Goal: Check status: Check status

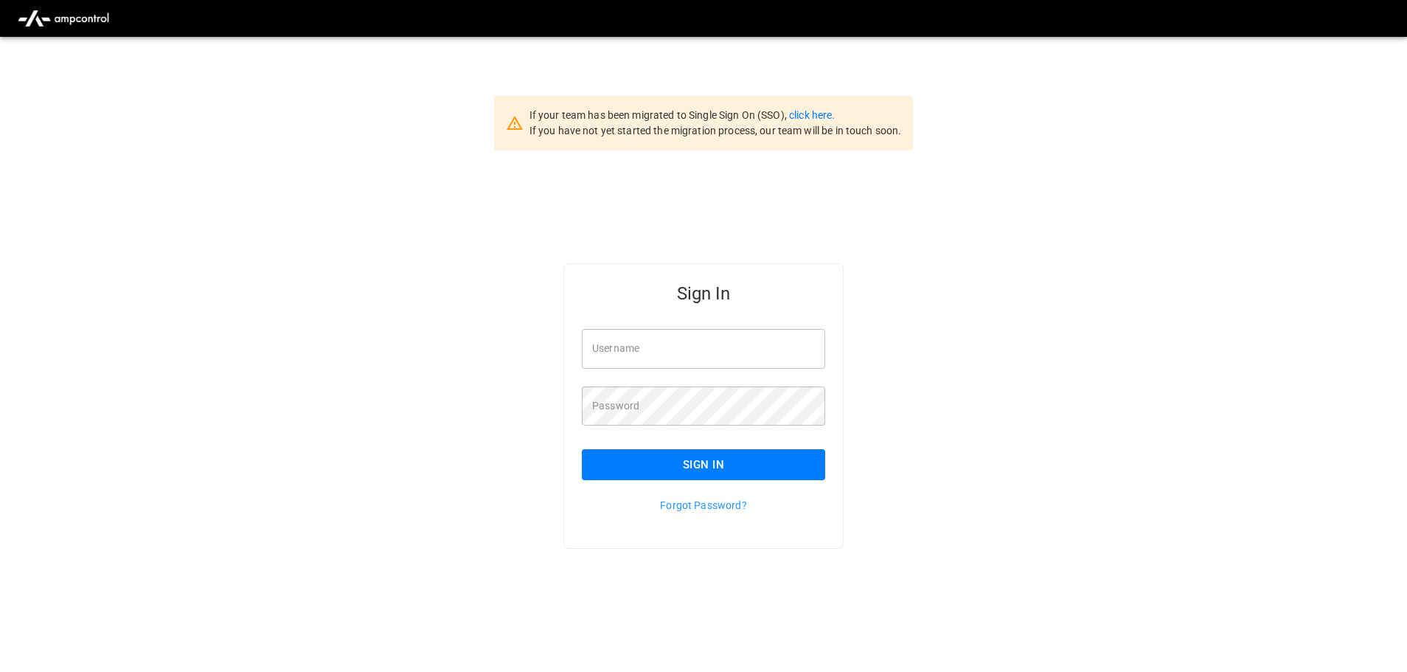
type input "**********"
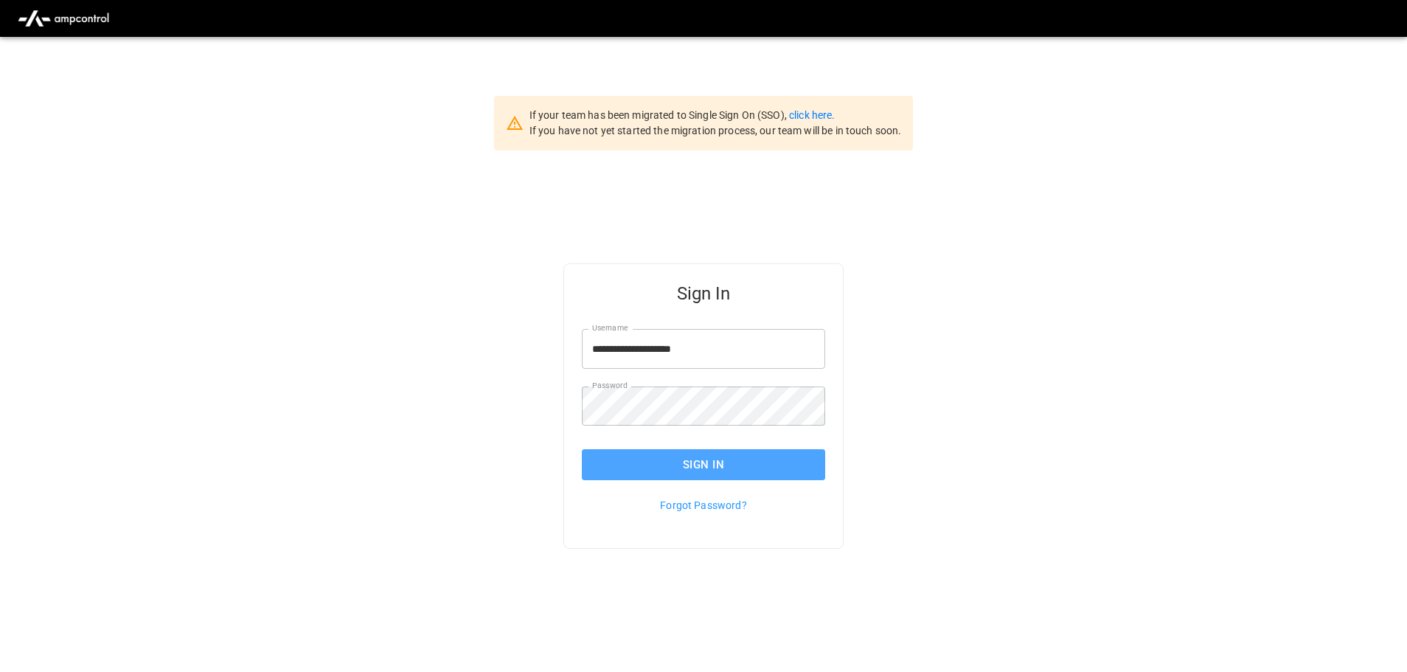
click at [700, 459] on button "Sign In" at bounding box center [703, 464] width 243 height 31
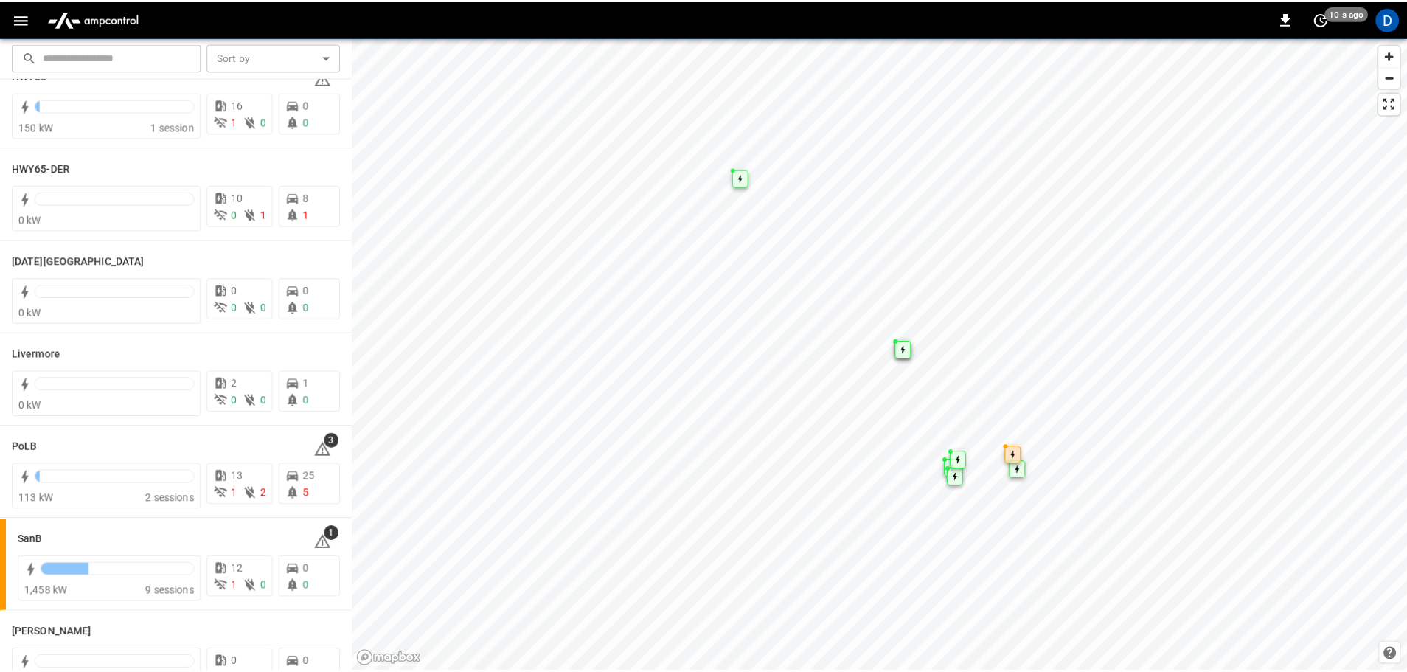
scroll to position [221, 0]
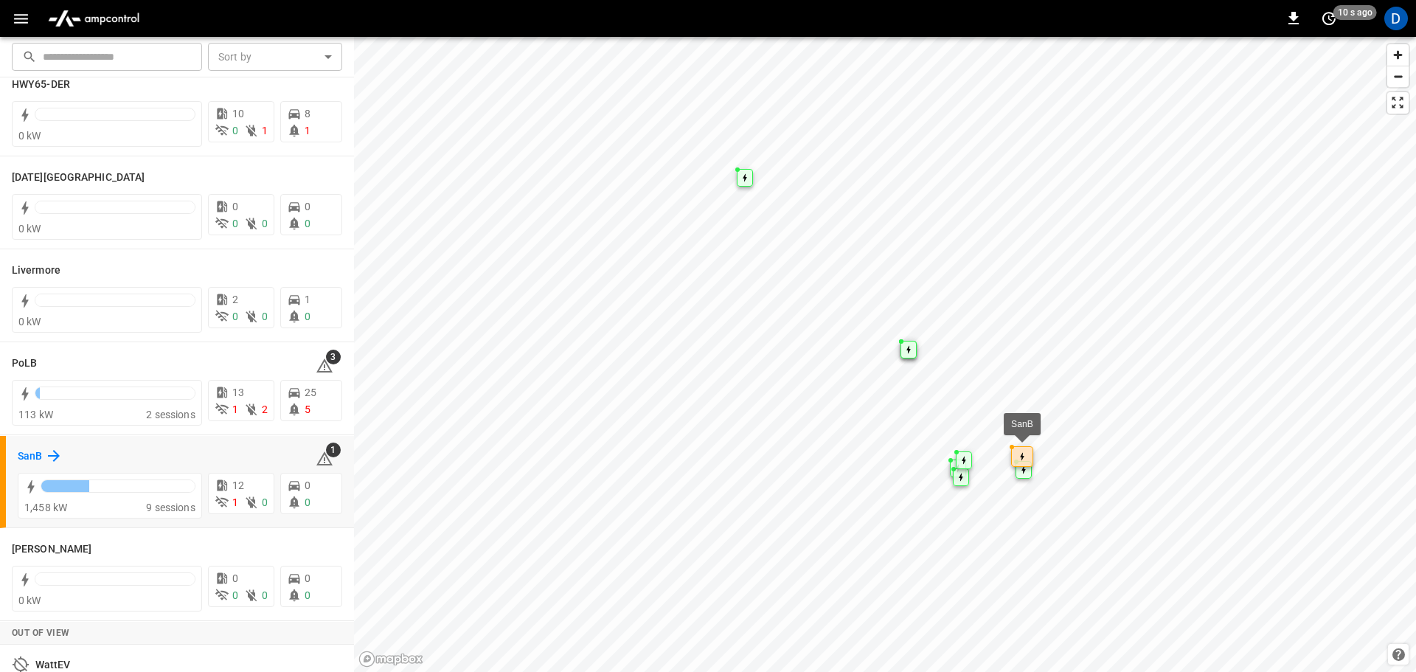
click at [38, 459] on h6 "SanB" at bounding box center [30, 456] width 24 height 16
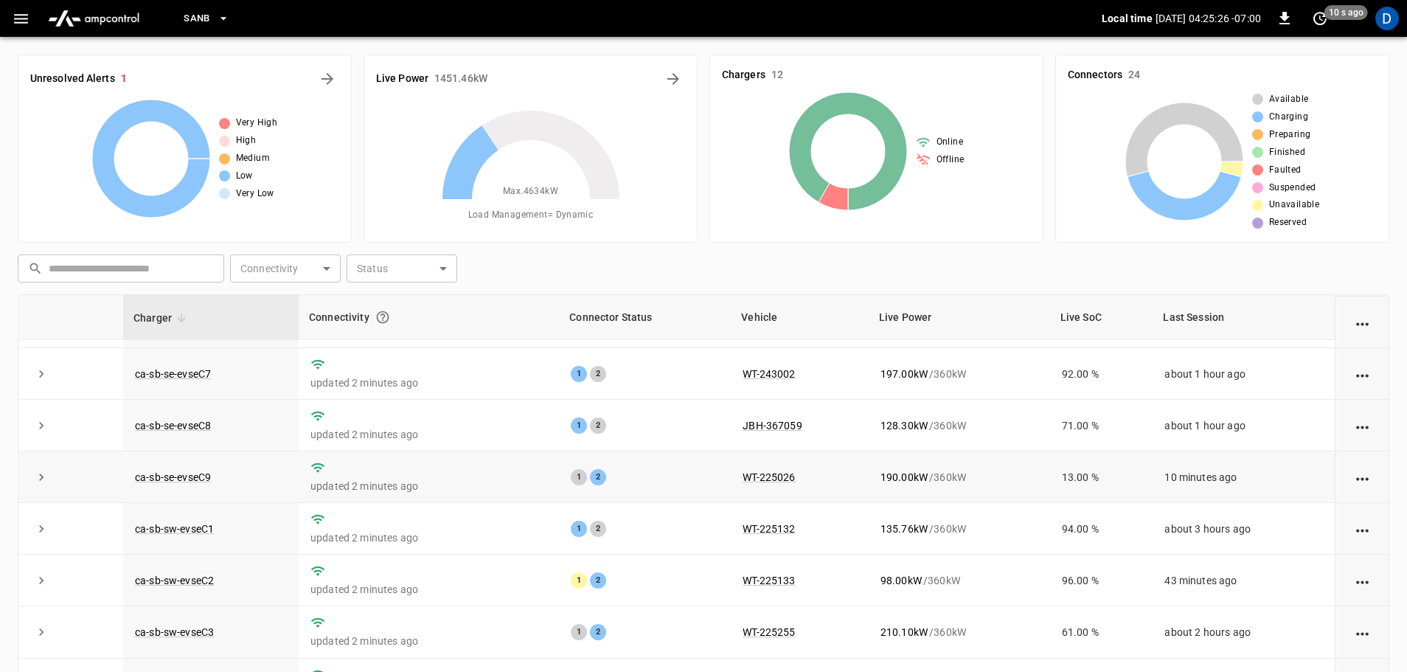
scroll to position [147, 0]
click at [36, 477] on icon "expand row" at bounding box center [41, 476] width 15 height 15
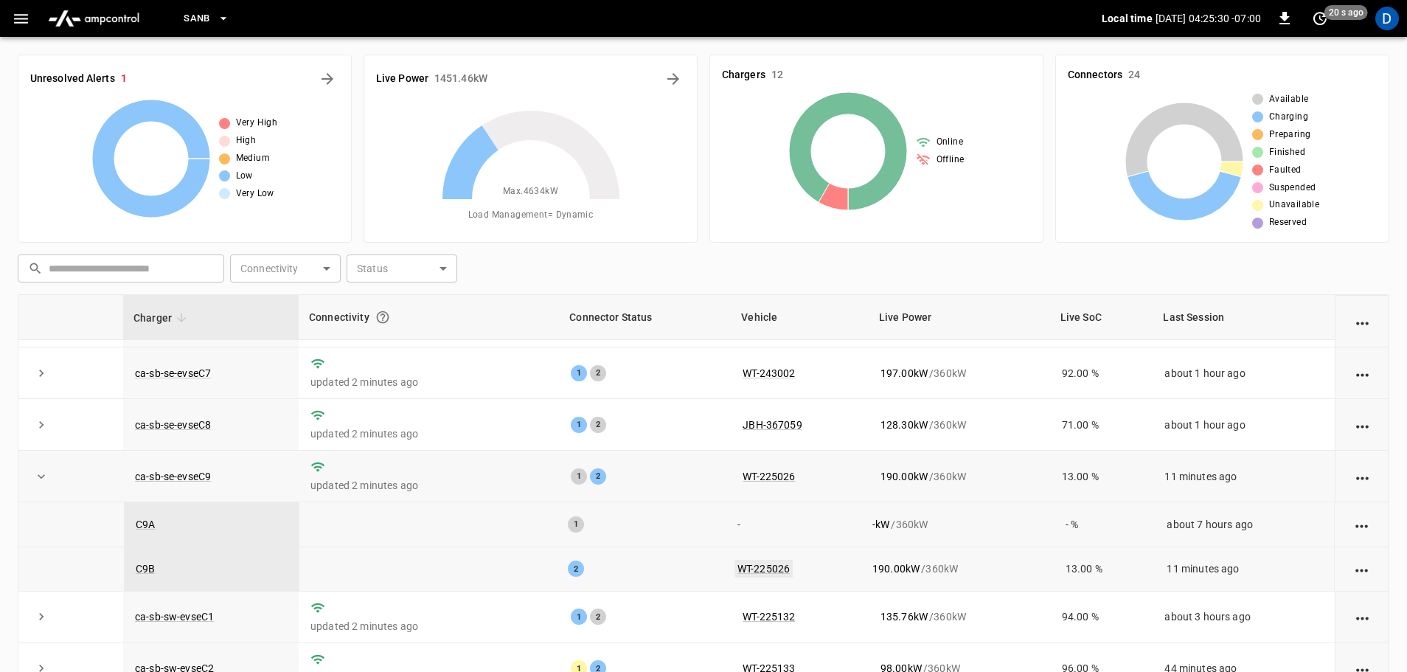
click at [768, 571] on link "WT-225026" at bounding box center [763, 569] width 58 height 18
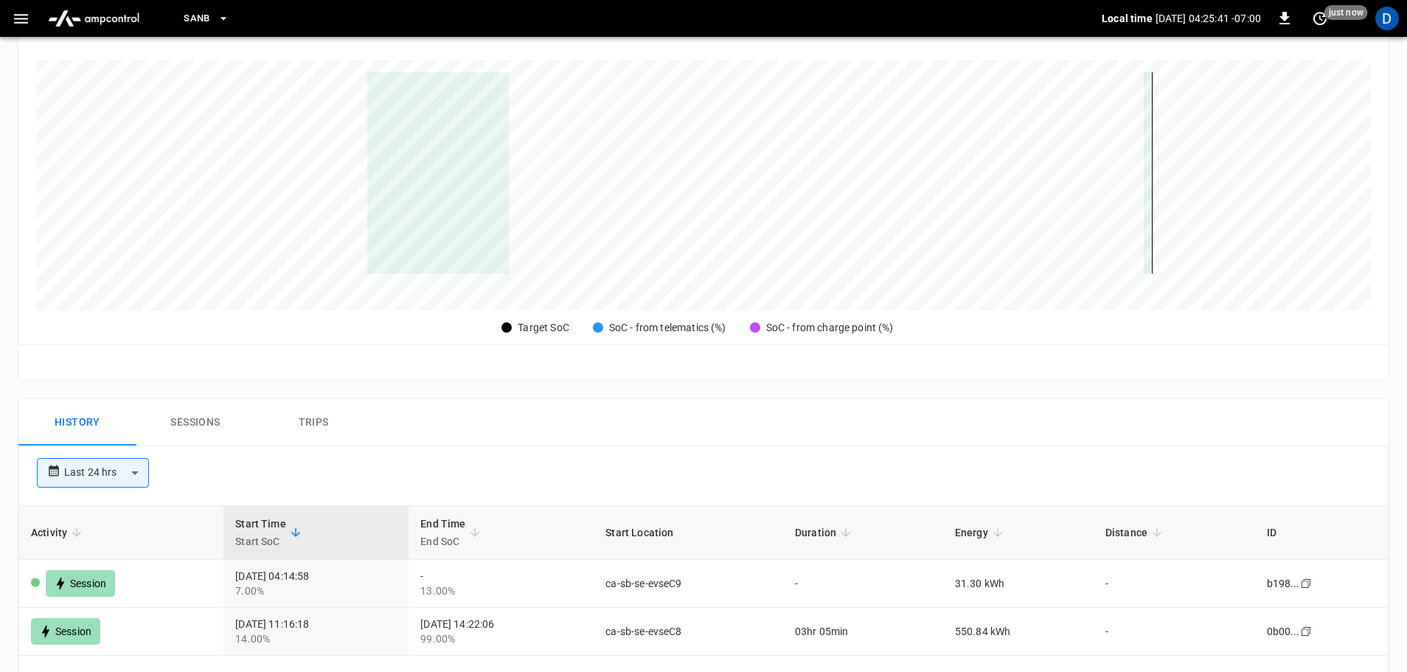
scroll to position [442, 0]
